Goal: Task Accomplishment & Management: Manage account settings

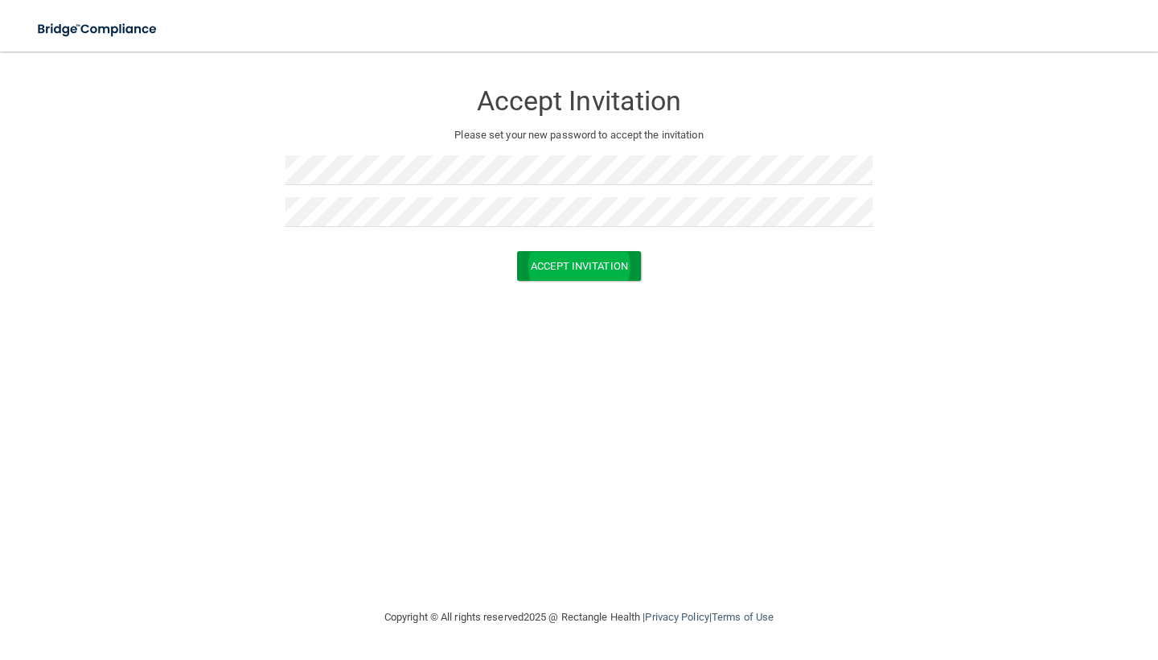
click at [578, 251] on button "Accept Invitation" at bounding box center [579, 266] width 124 height 30
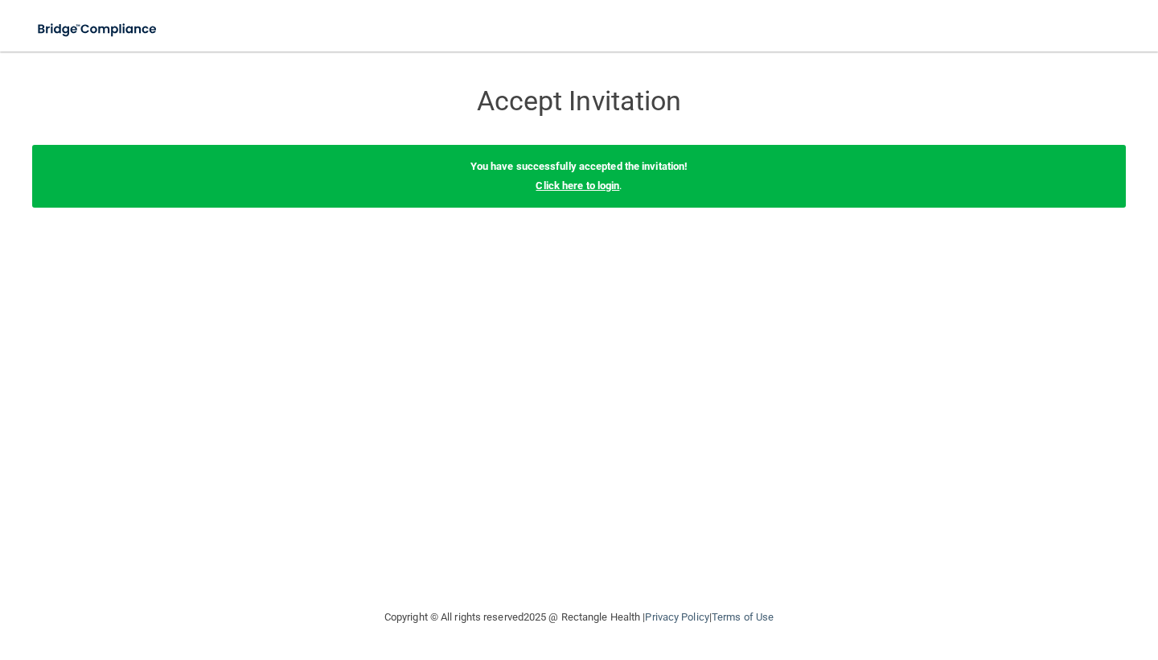
click at [594, 186] on link "Click here to login" at bounding box center [578, 185] width 84 height 12
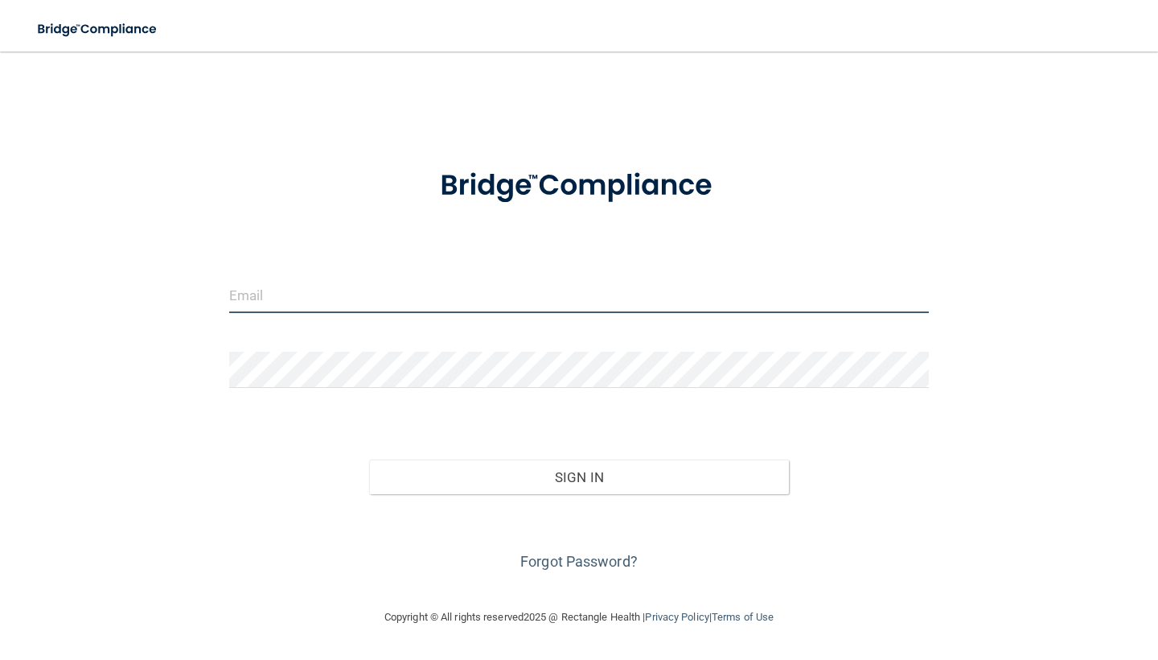
type input "[EMAIL_ADDRESS][DOMAIN_NAME]"
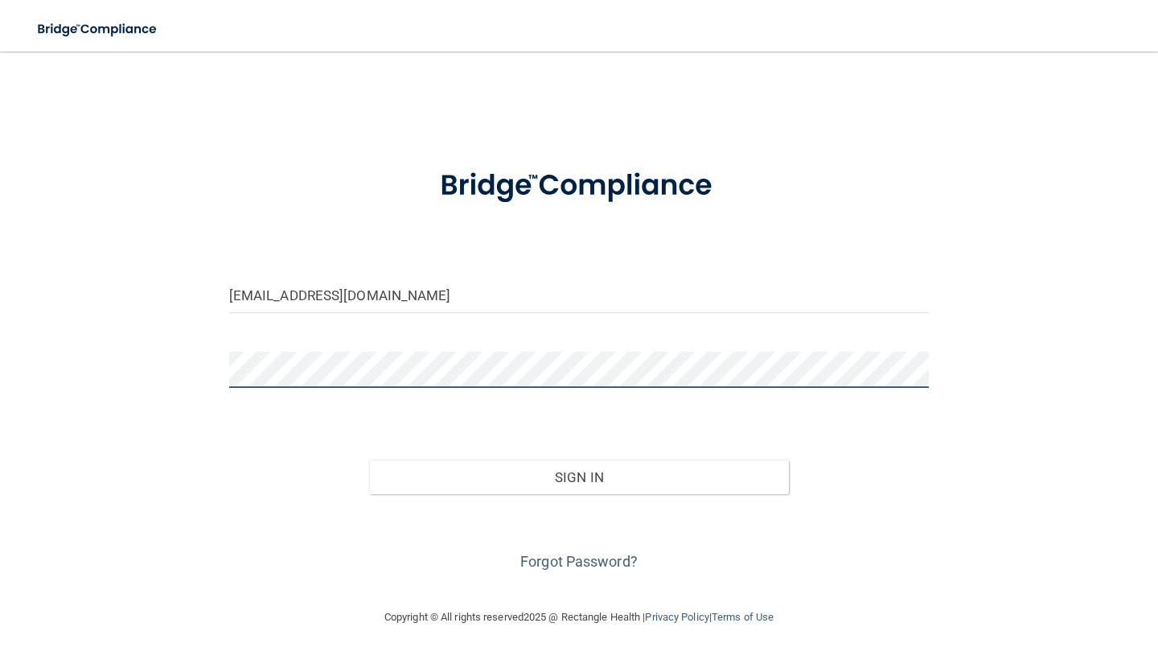
click at [578, 475] on button "Sign In" at bounding box center [579, 476] width 420 height 35
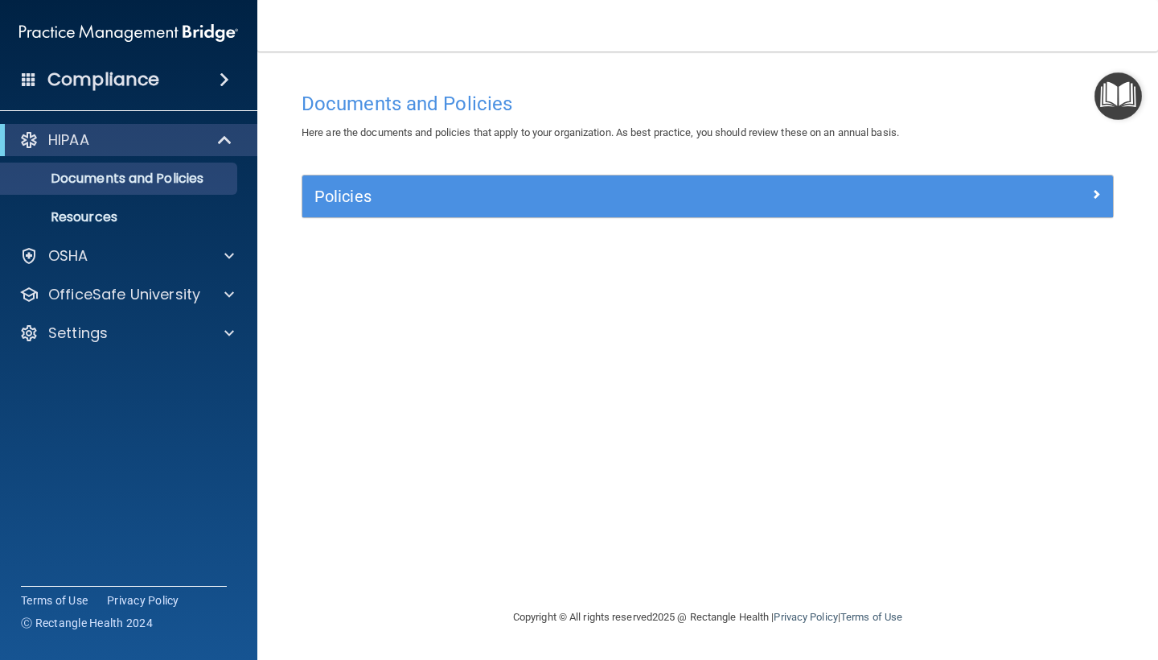
click at [464, 210] on div "Policies" at bounding box center [707, 196] width 811 height 42
click at [471, 191] on h5 "Policies" at bounding box center [607, 196] width 584 height 18
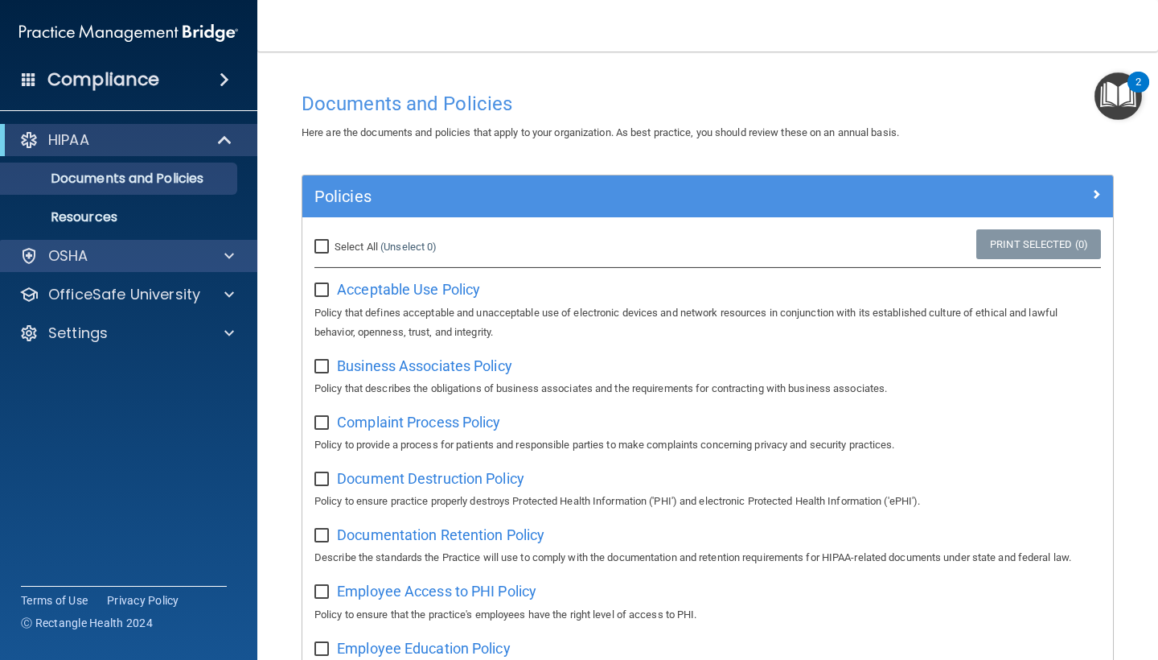
click at [106, 255] on div "OSHA" at bounding box center [107, 255] width 200 height 19
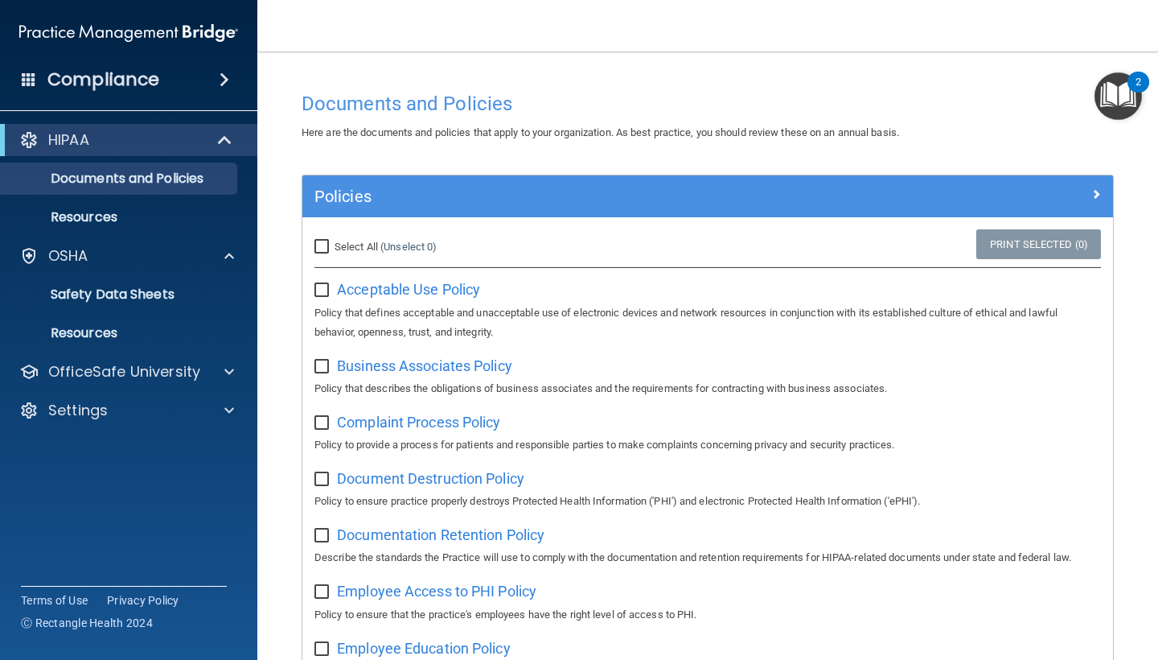
click at [224, 85] on span at bounding box center [225, 79] width 10 height 19
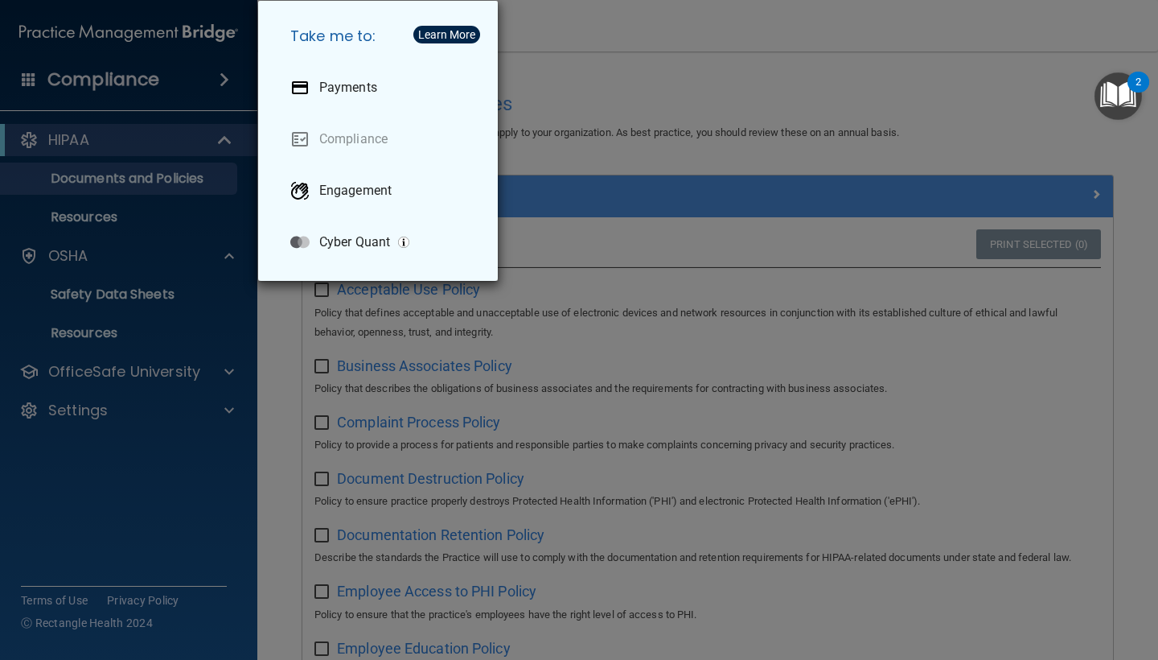
click at [374, 137] on link "Compliance" at bounding box center [382, 139] width 208 height 45
click at [577, 58] on div "Take me to: Payments Compliance Engagement Cyber Quant" at bounding box center [579, 330] width 1158 height 660
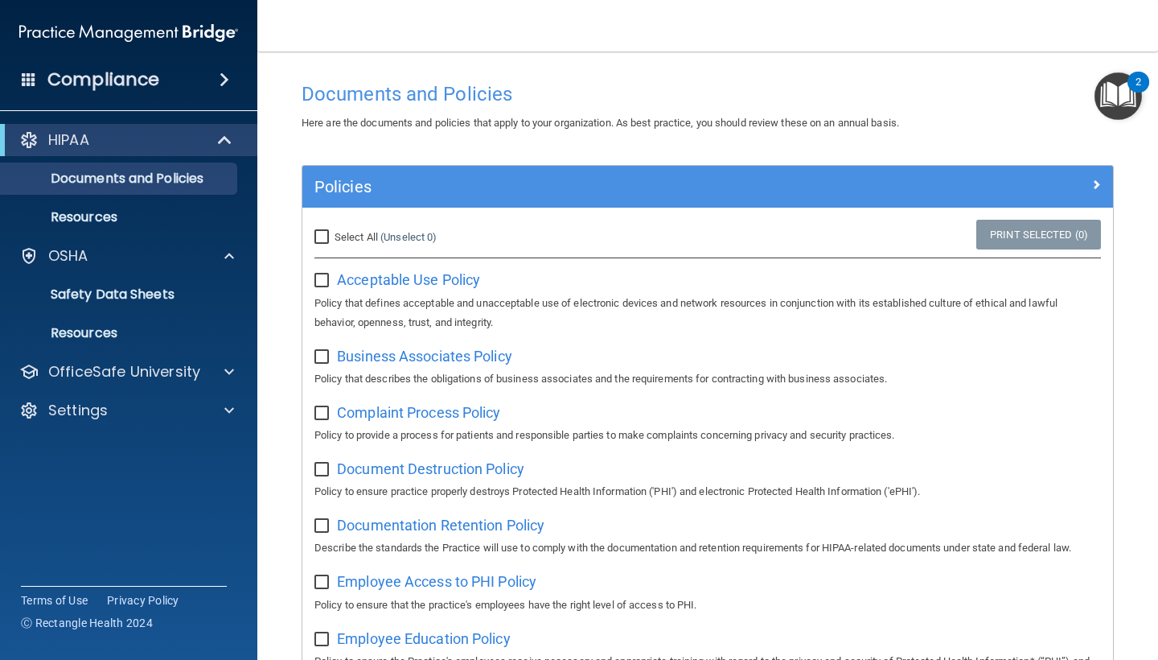
scroll to position [14, 0]
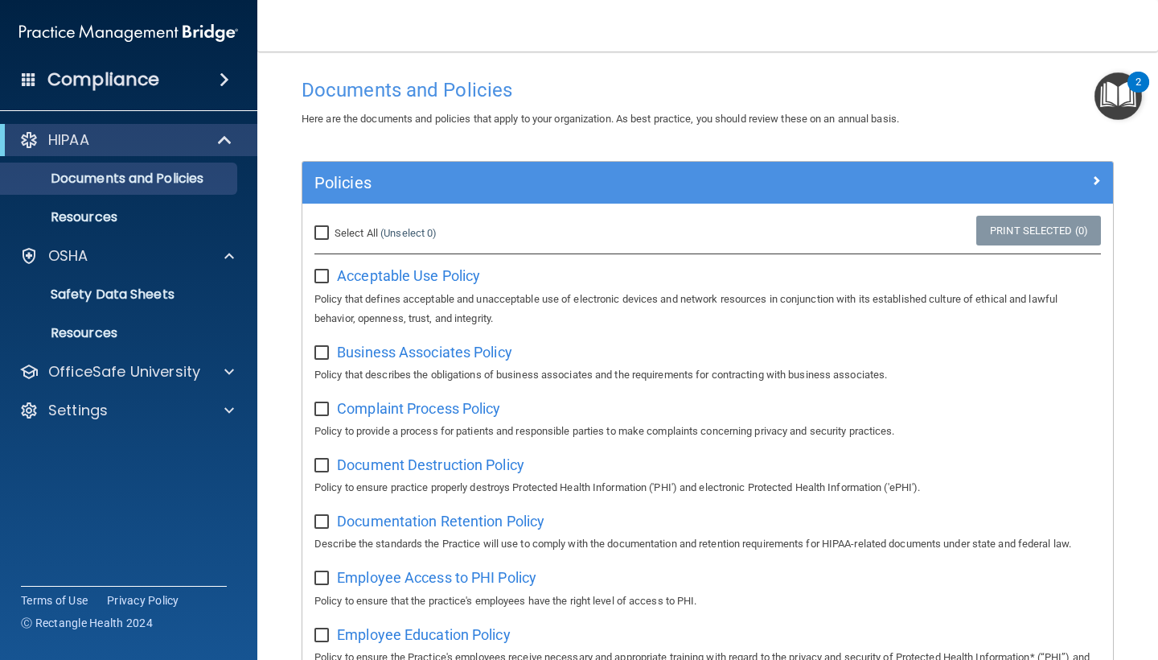
click at [364, 230] on span "Select All" at bounding box center [356, 233] width 43 height 12
click at [333, 230] on input "Select All (Unselect 0) Unselect All" at bounding box center [324, 233] width 19 height 13
checkbox input "true"
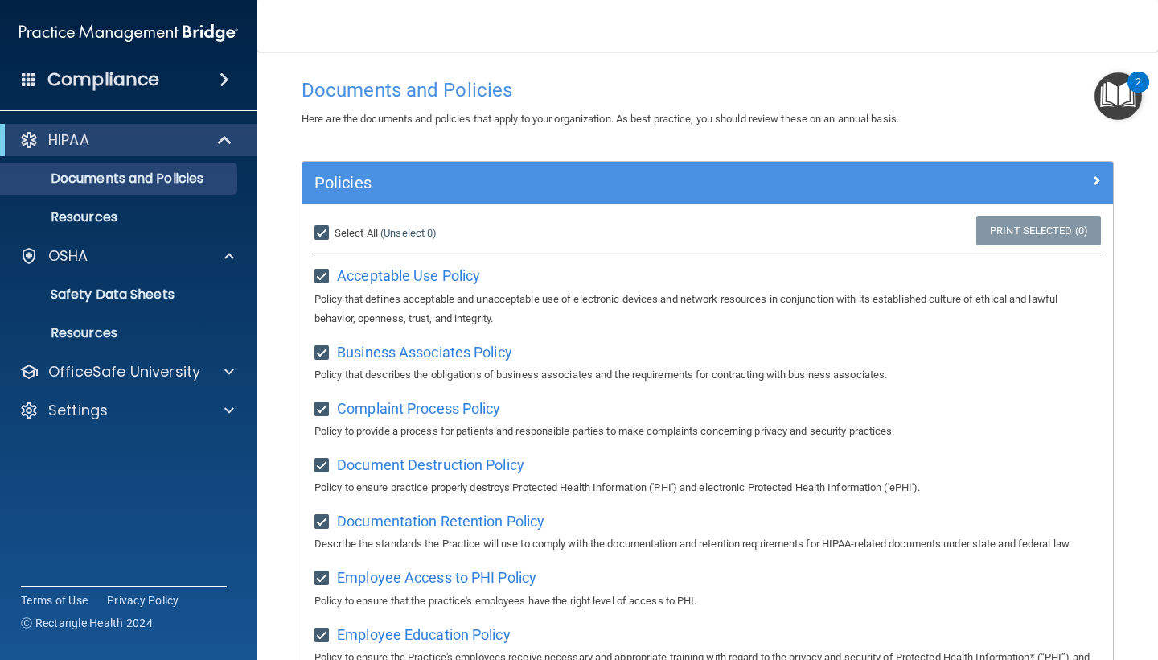
checkbox input "true"
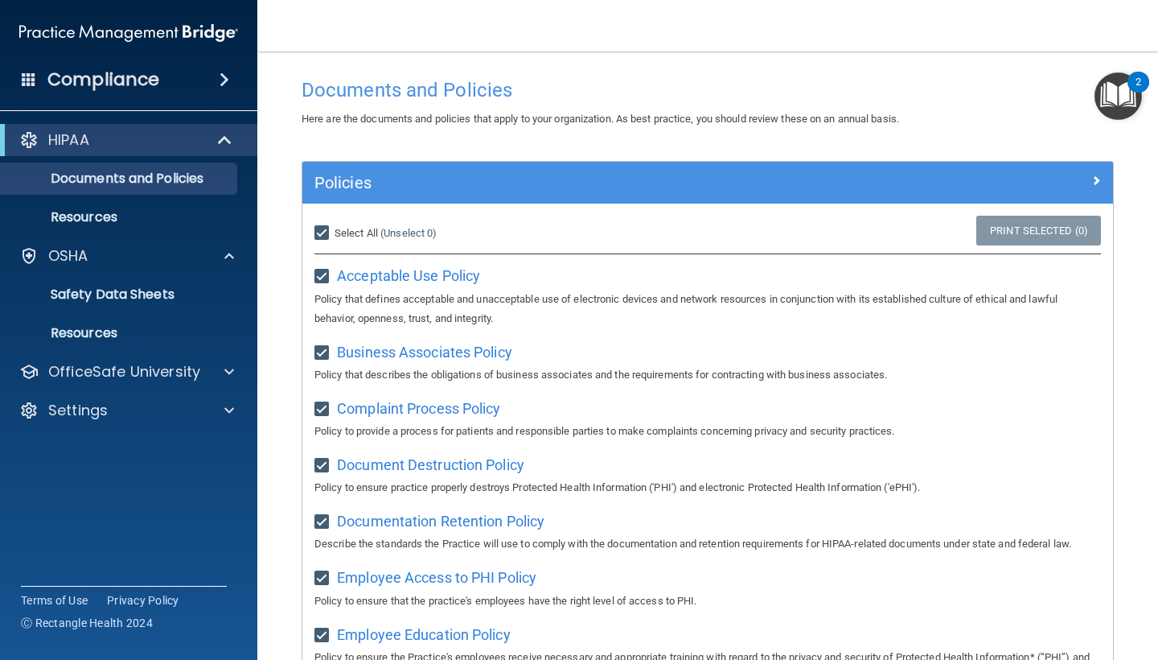
checkbox input "true"
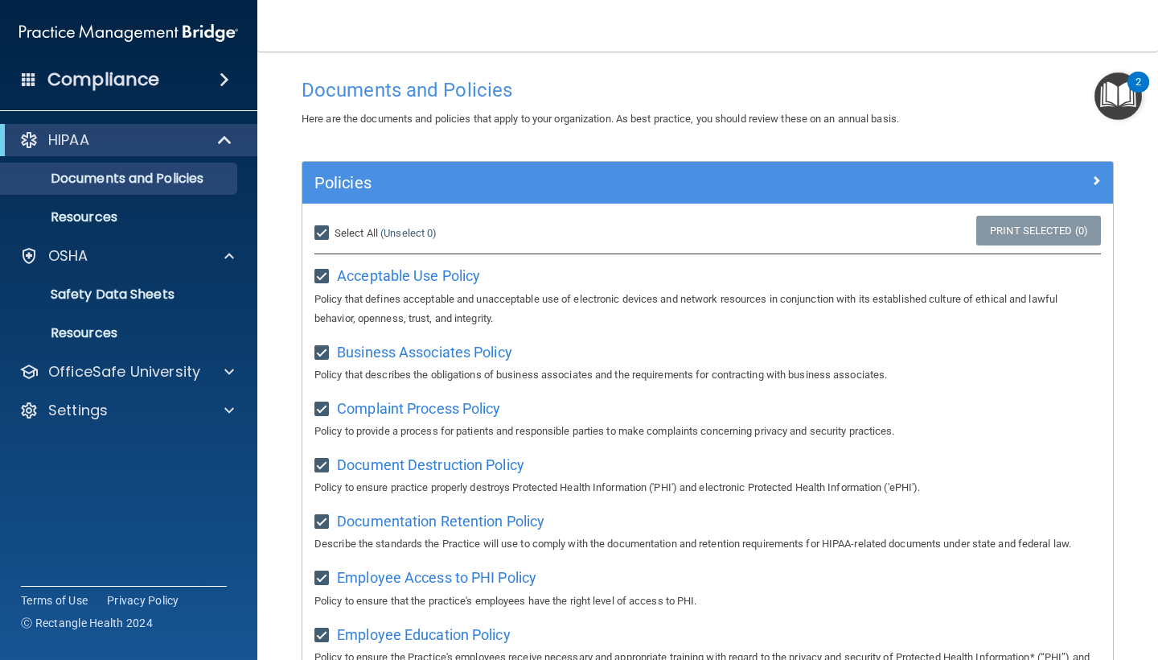
checkbox input "true"
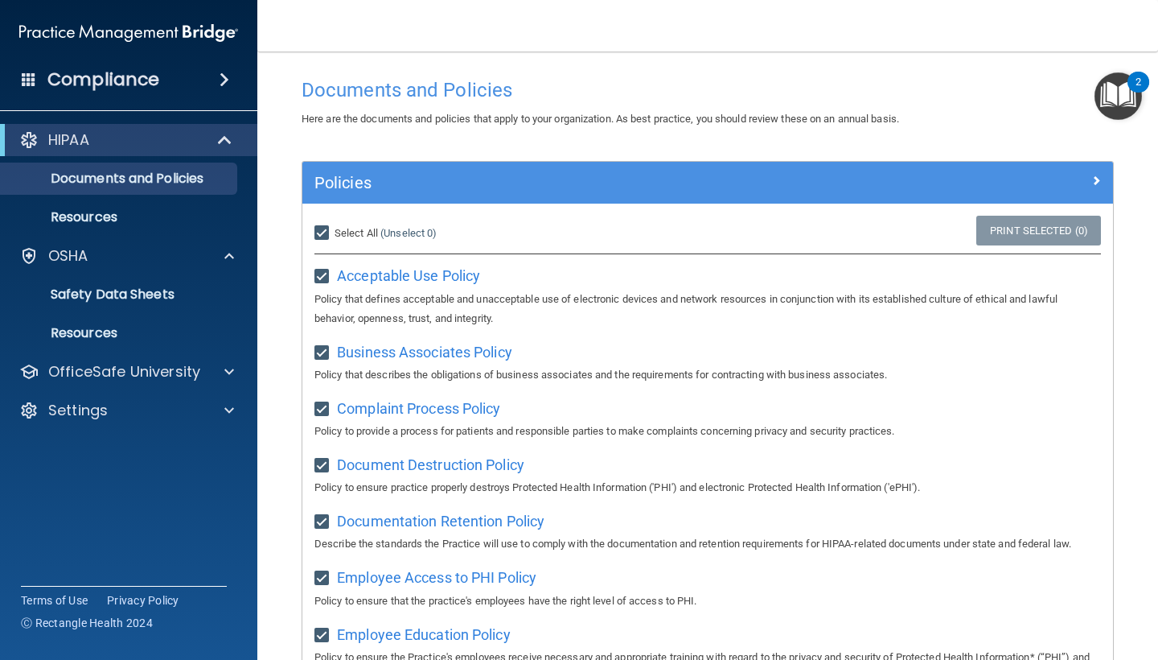
checkbox input "true"
click at [363, 230] on span "Unselect All" at bounding box center [362, 233] width 55 height 12
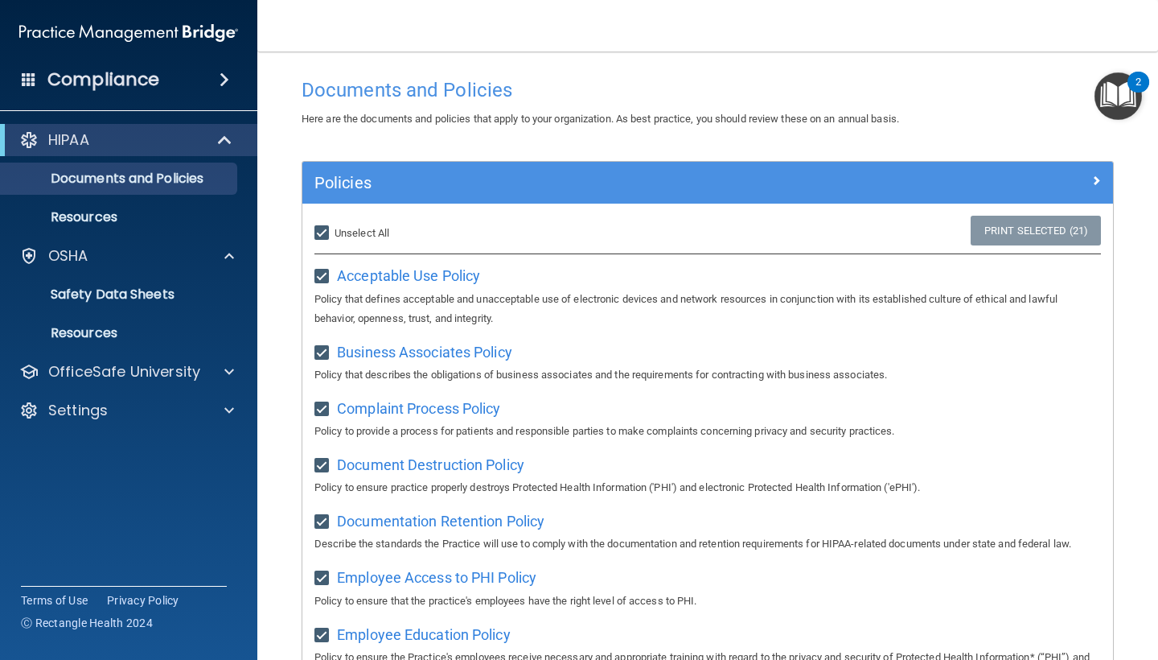
click at [333, 230] on input "Select All (Unselect 21) Unselect All" at bounding box center [324, 233] width 19 height 13
checkbox input "false"
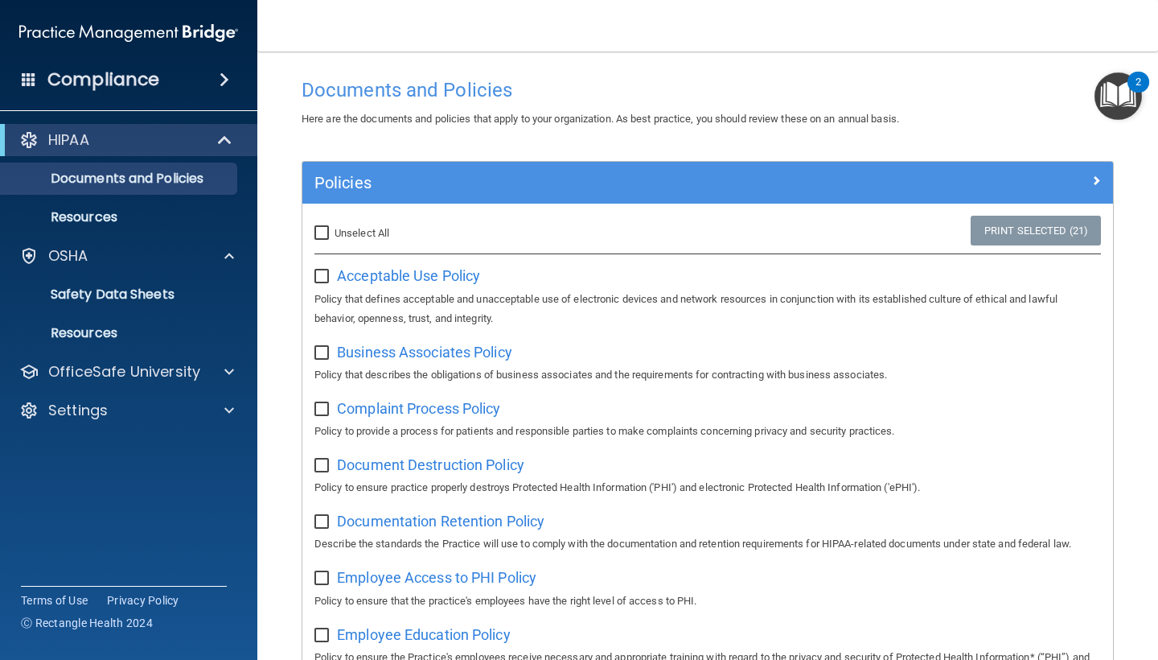
checkbox input "false"
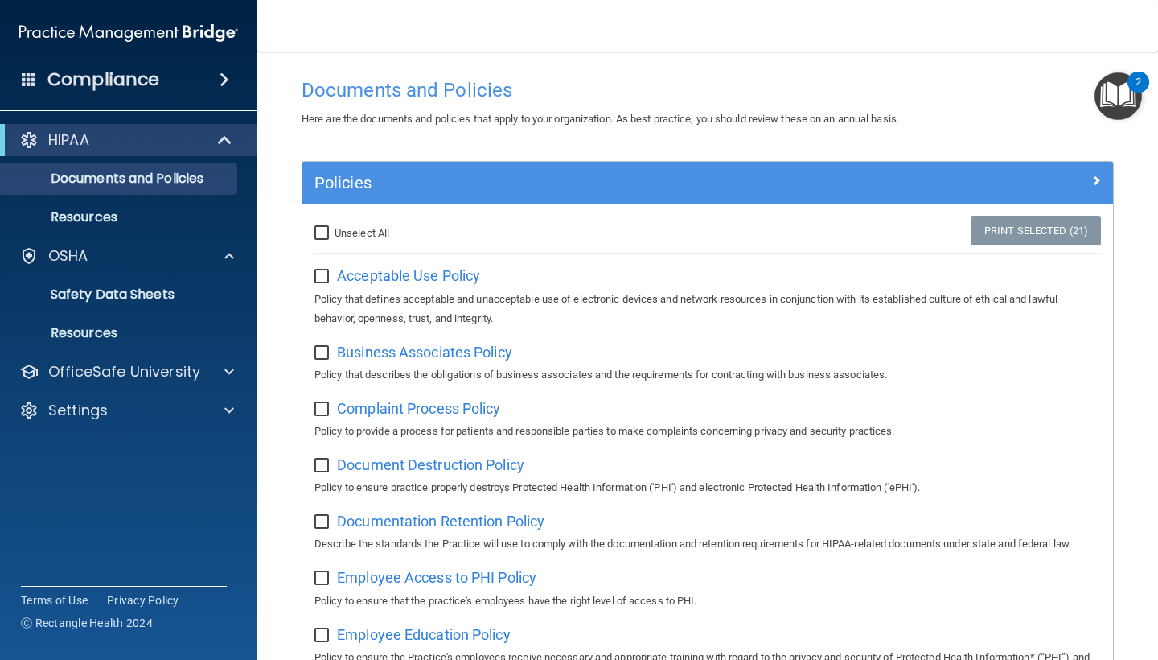
checkbox input "false"
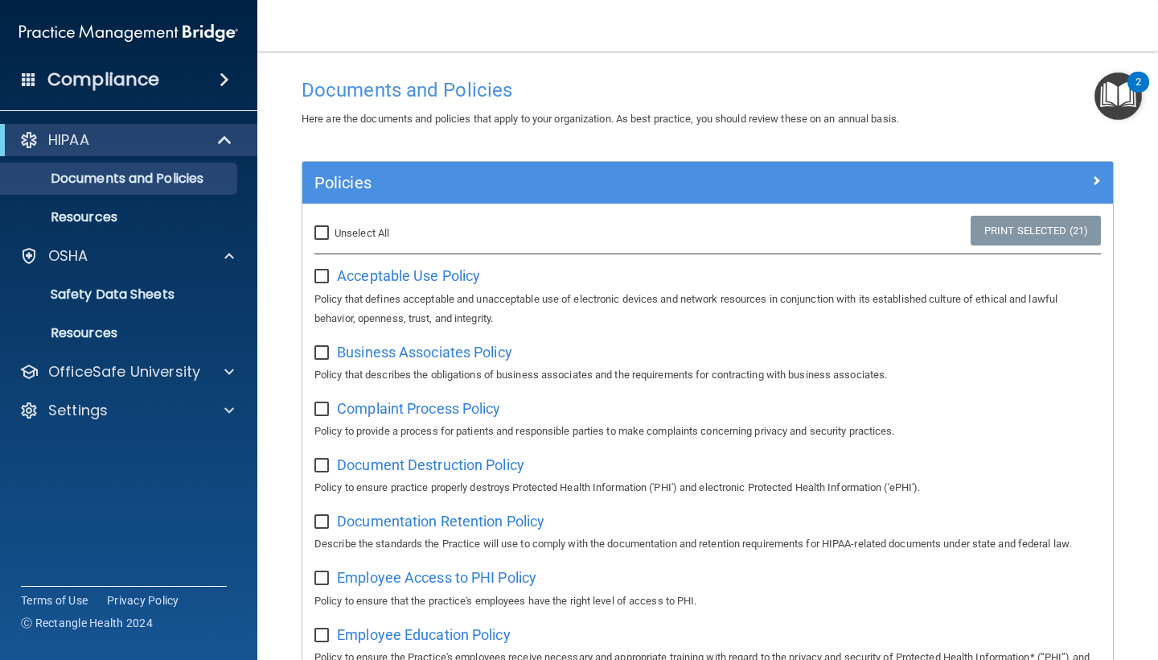
checkbox input "false"
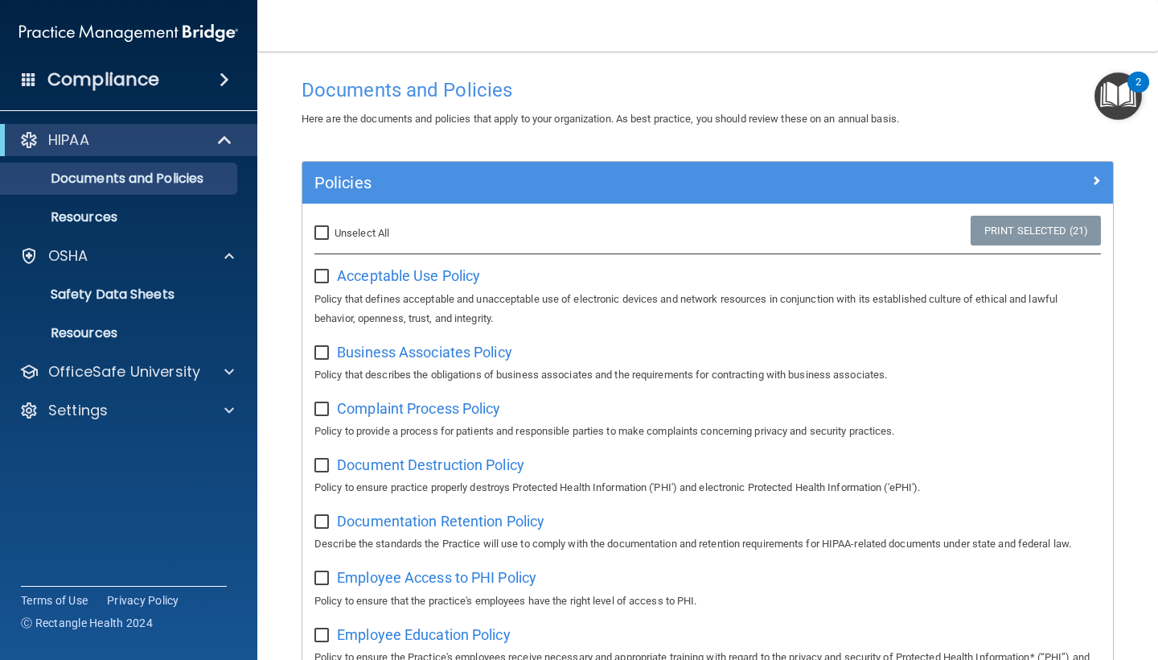
checkbox input "false"
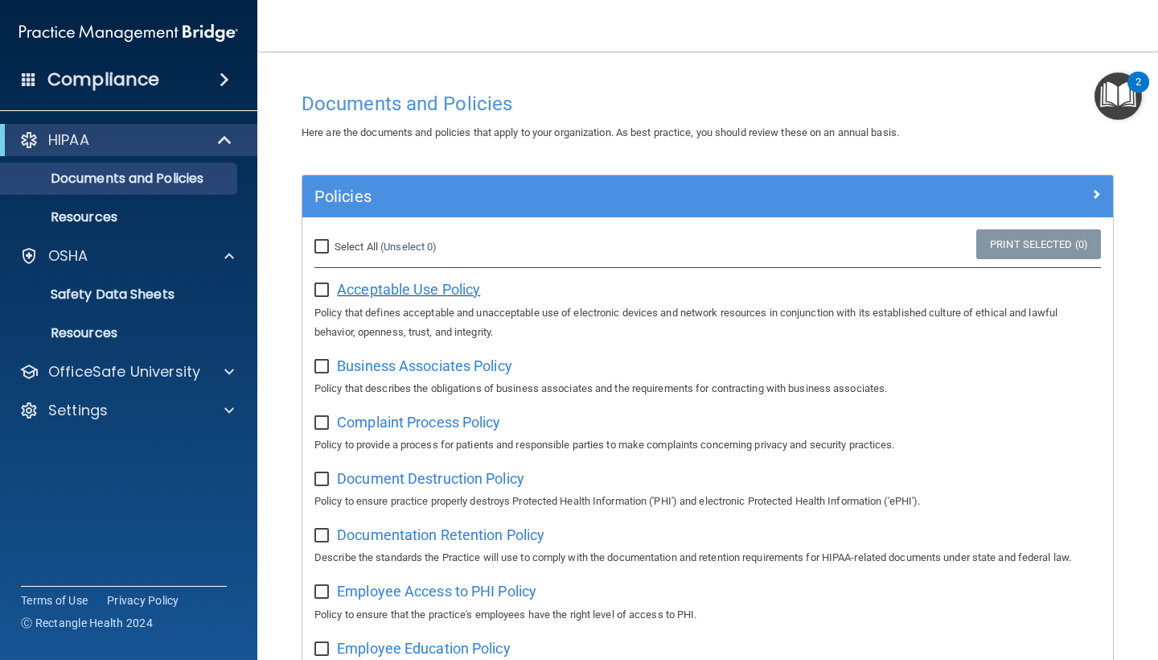
scroll to position [0, 0]
click at [378, 287] on span "Acceptable Use Policy" at bounding box center [408, 289] width 143 height 17
click at [425, 282] on span "Acceptable Use Policy" at bounding box center [408, 289] width 143 height 17
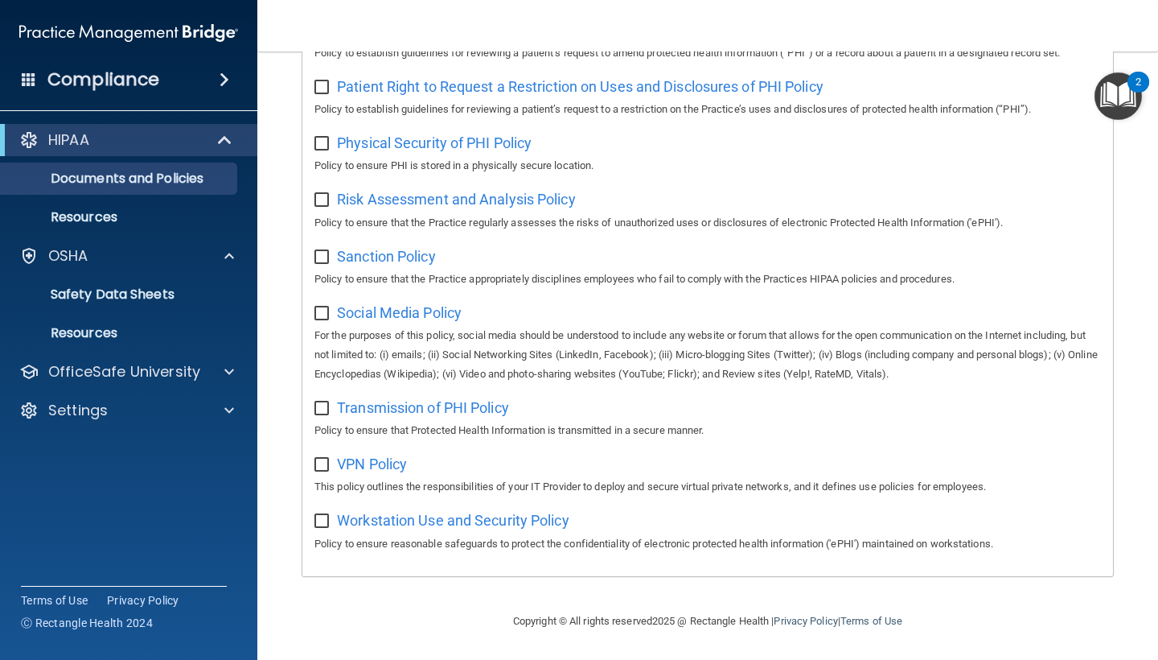
scroll to position [950, 0]
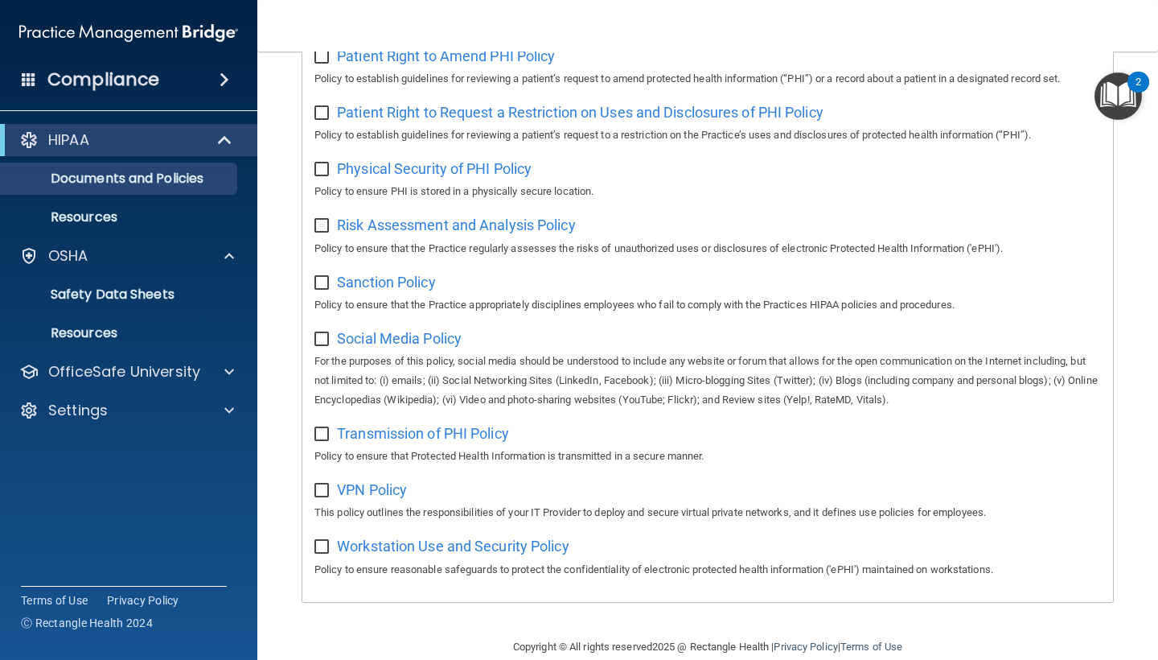
click at [322, 541] on input "checkbox" at bounding box center [324, 547] width 19 height 13
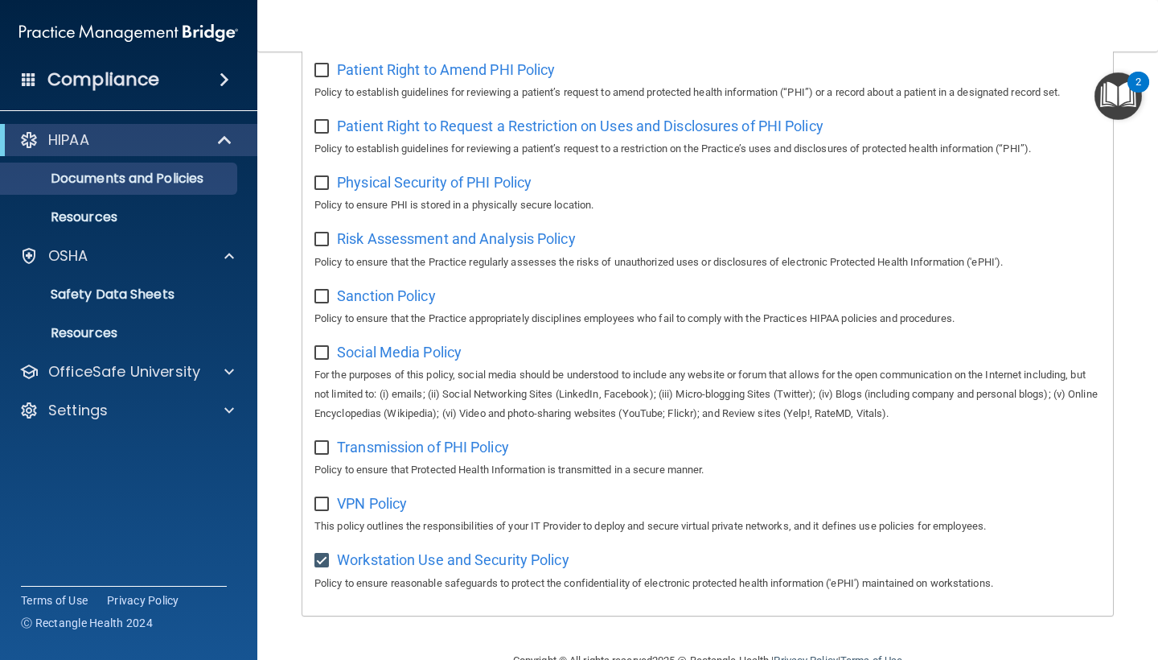
click at [324, 554] on input "checkbox" at bounding box center [324, 560] width 19 height 13
checkbox input "false"
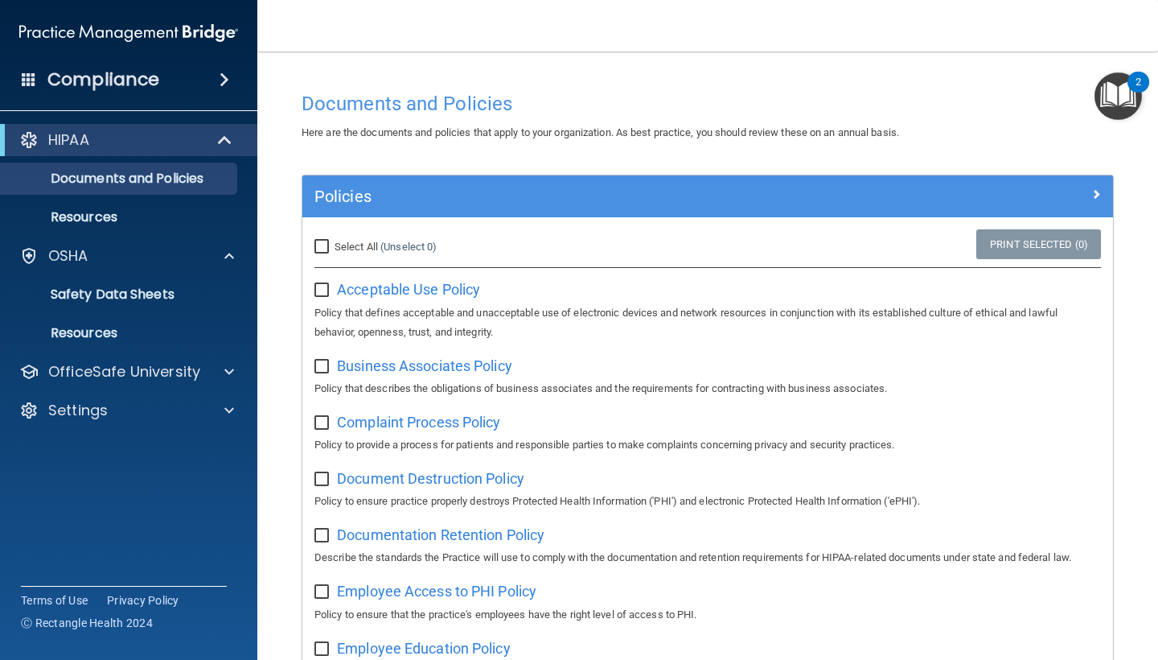
scroll to position [0, 0]
